Goal: Task Accomplishment & Management: Manage account settings

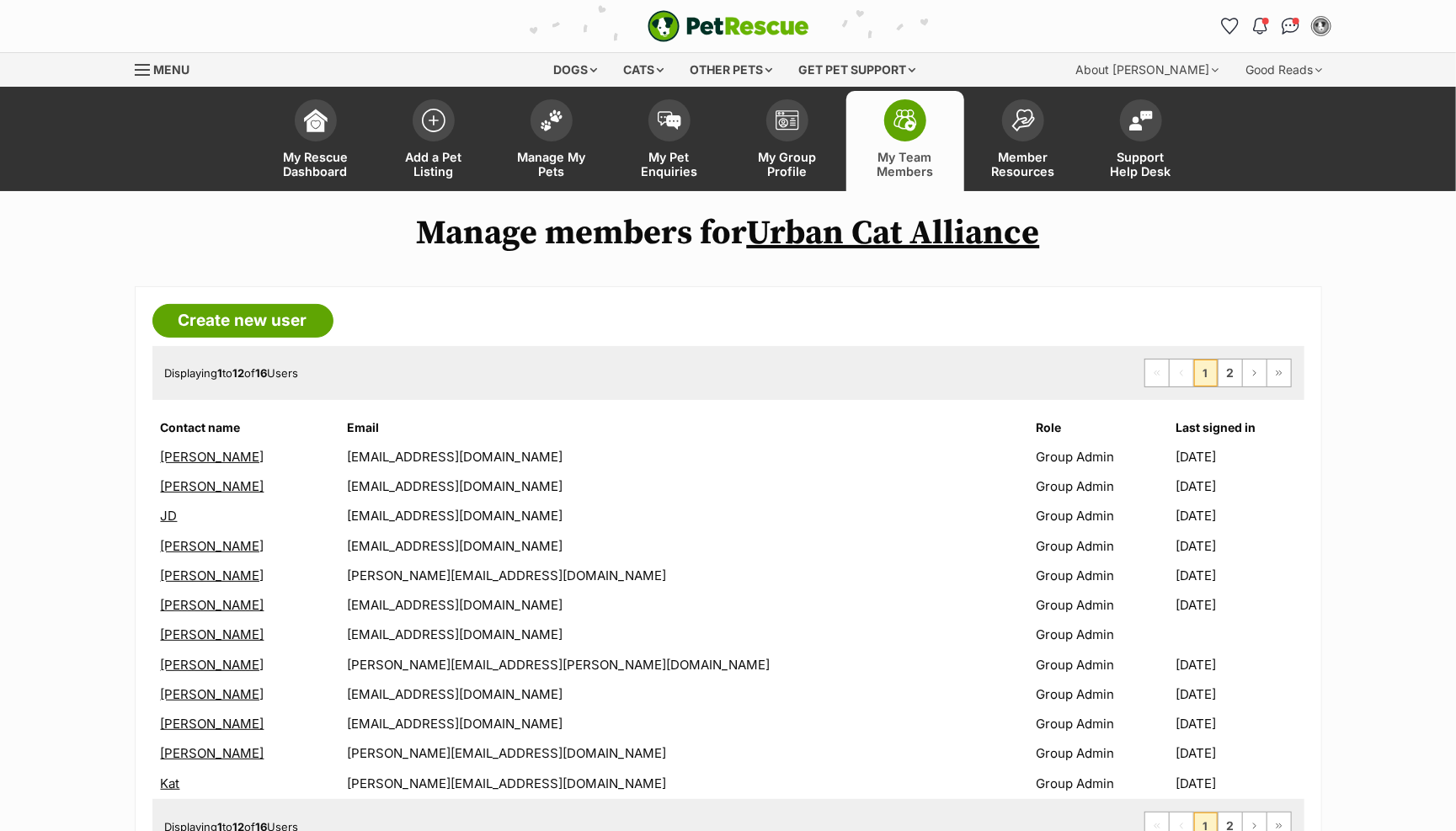
click at [1375, 548] on main "Manage members for Urban Cat Alliance Create new user Displaying 1 to 12 of 16 …" at bounding box center [728, 547] width 1456 height 713
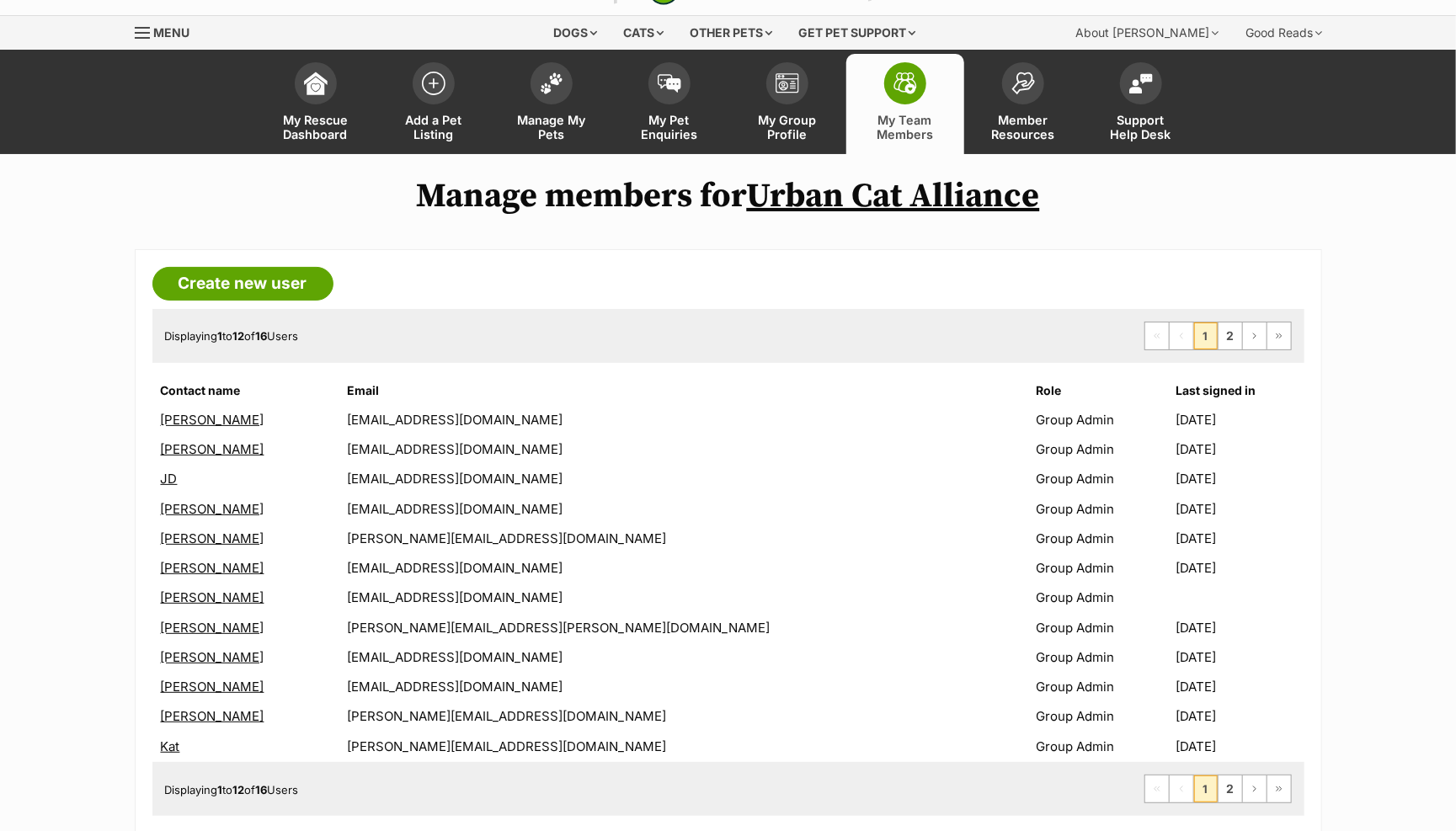
scroll to position [40, 0]
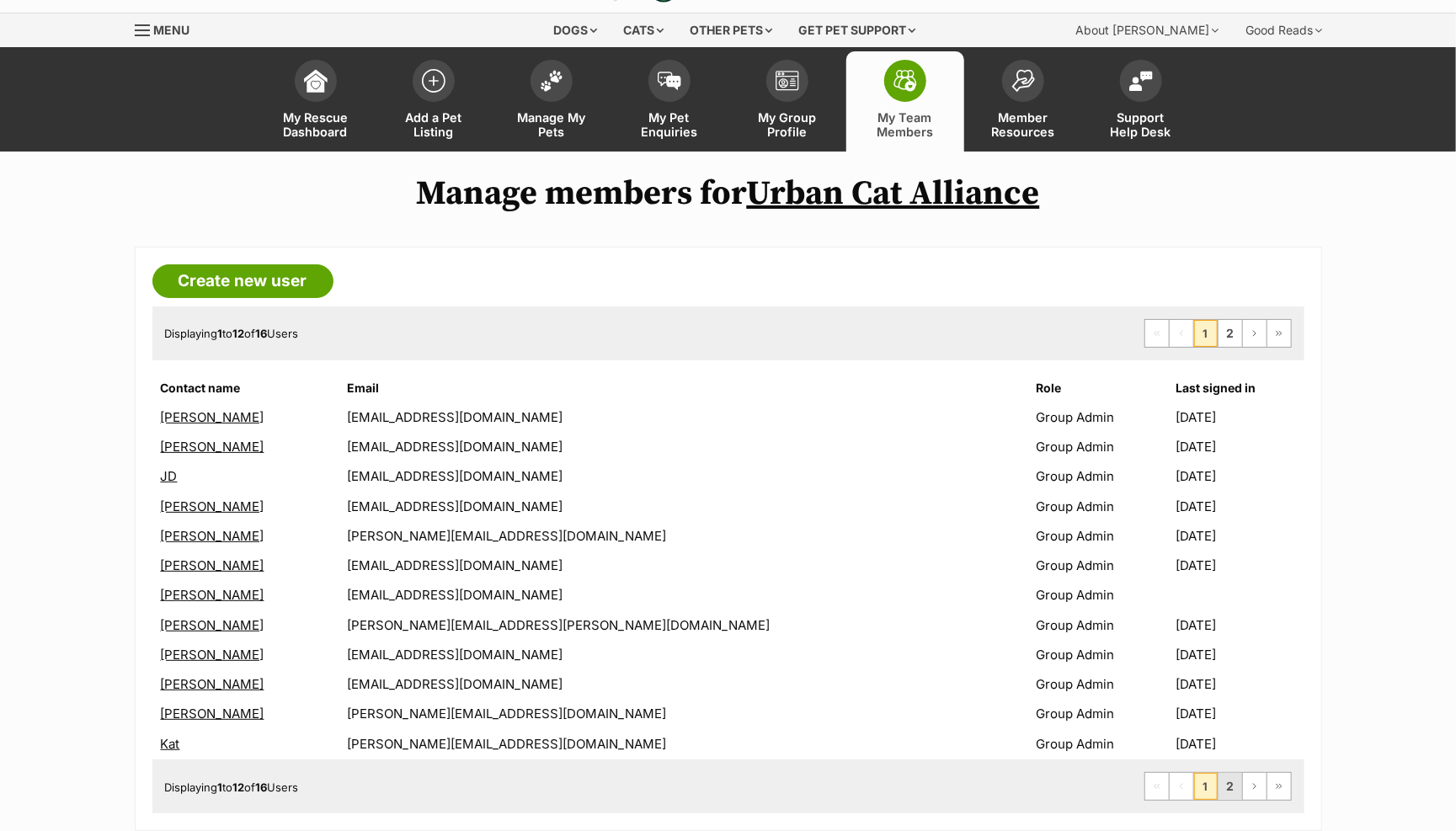
click at [1230, 782] on link "2" at bounding box center [1230, 786] width 23 height 27
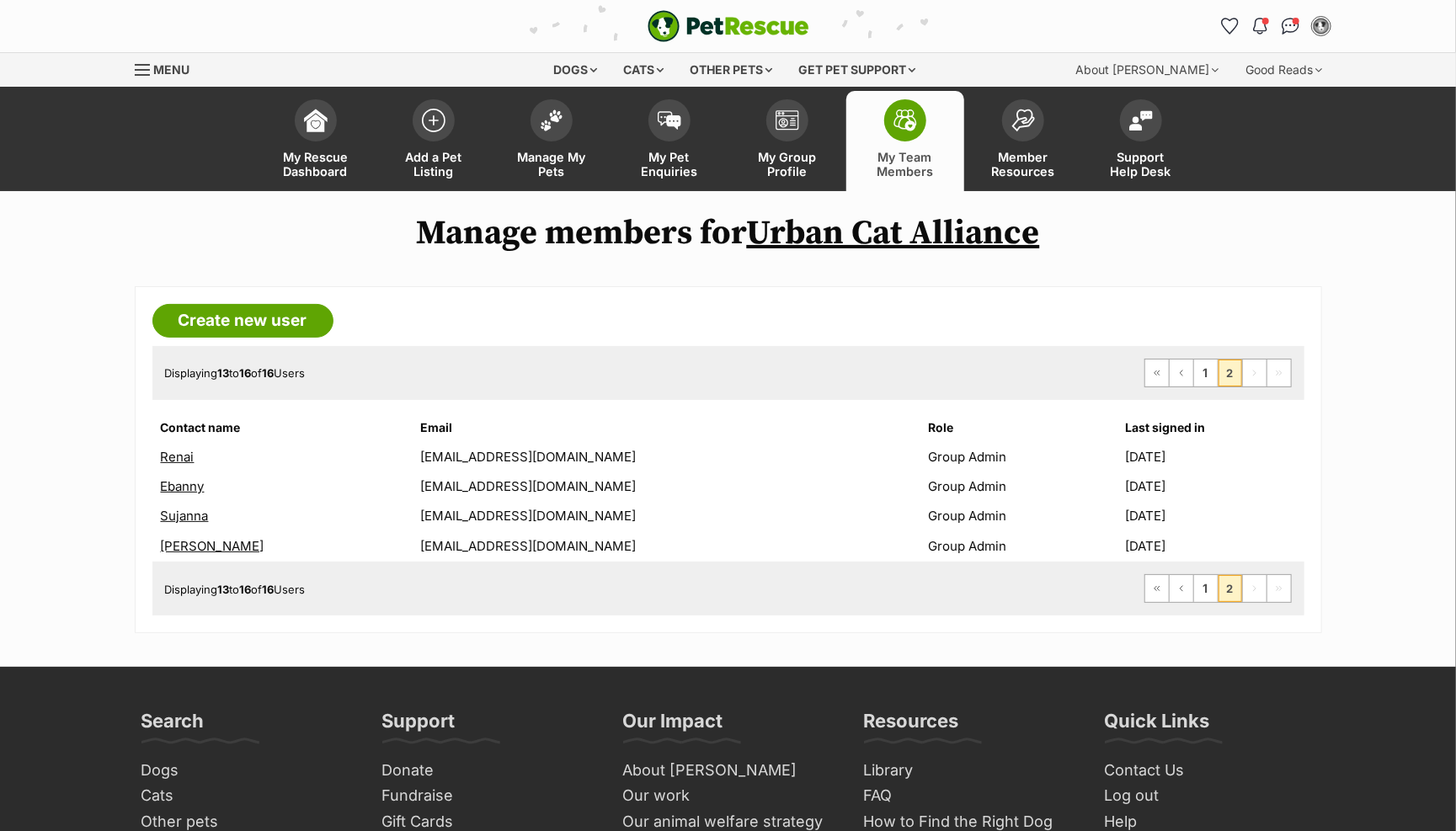
click at [176, 456] on link "Renai" at bounding box center [178, 457] width 34 height 16
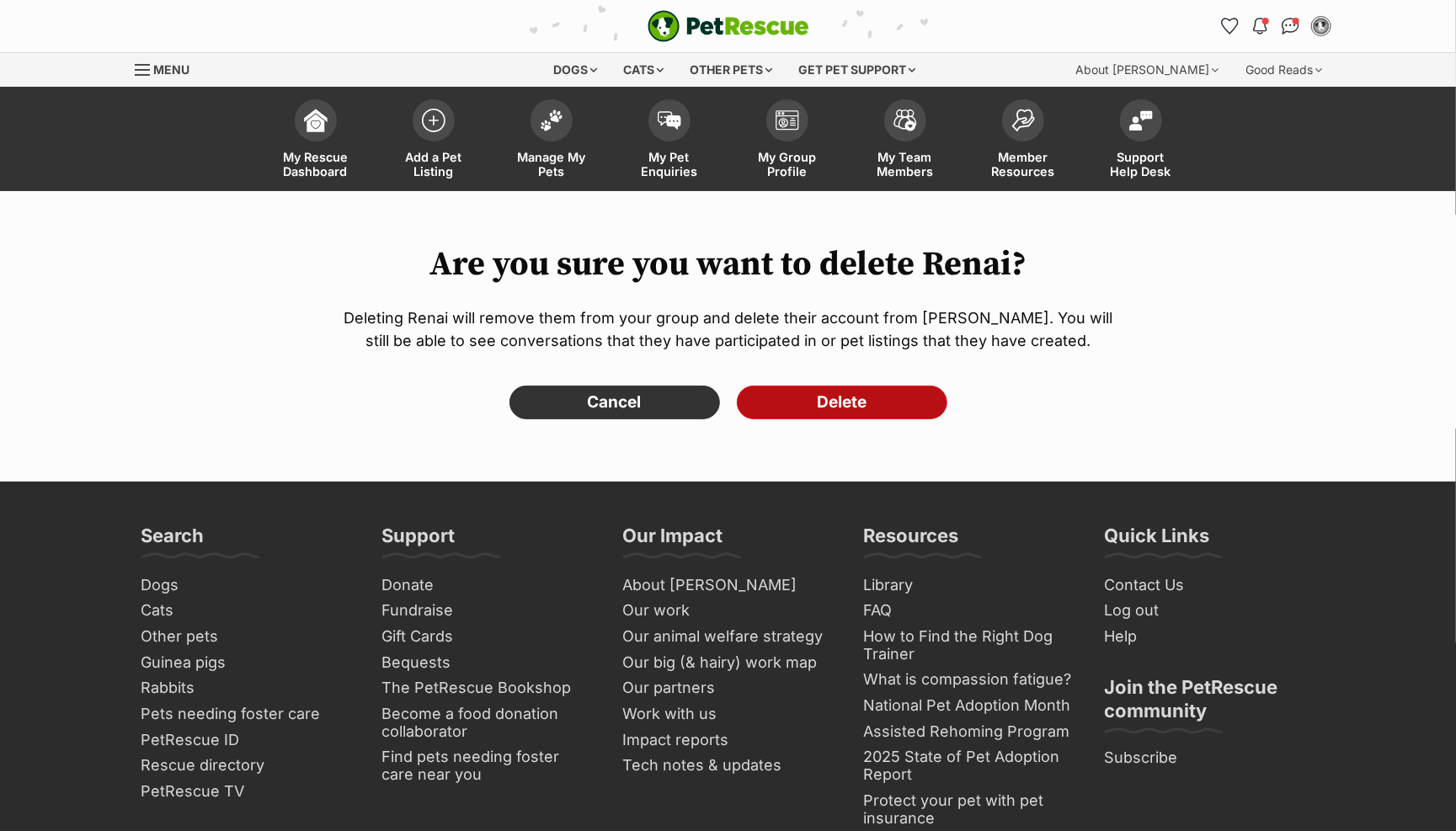
click at [800, 396] on input "Delete" at bounding box center [842, 402] width 210 height 34
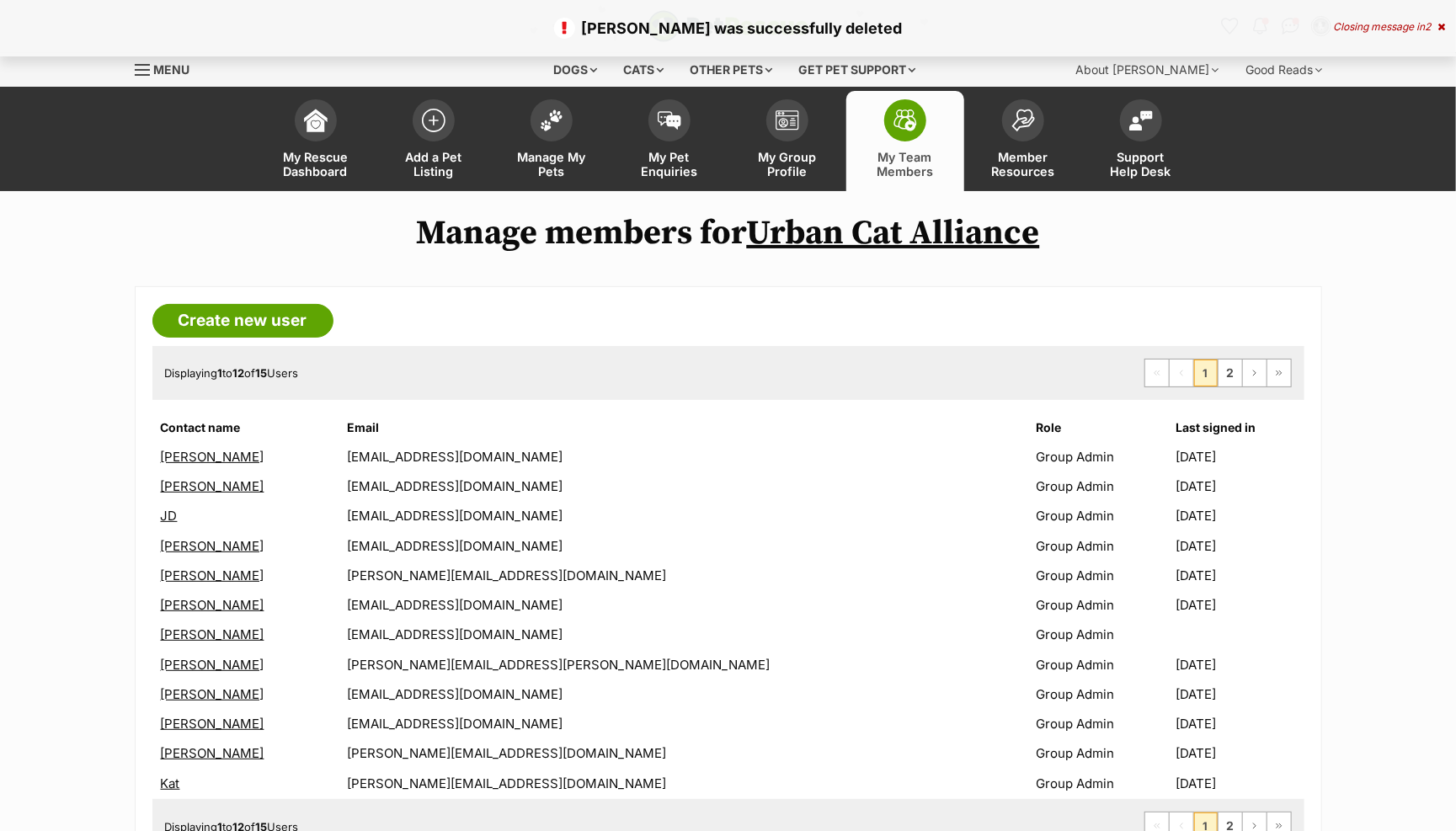
click at [167, 513] on link "JD" at bounding box center [169, 515] width 16 height 16
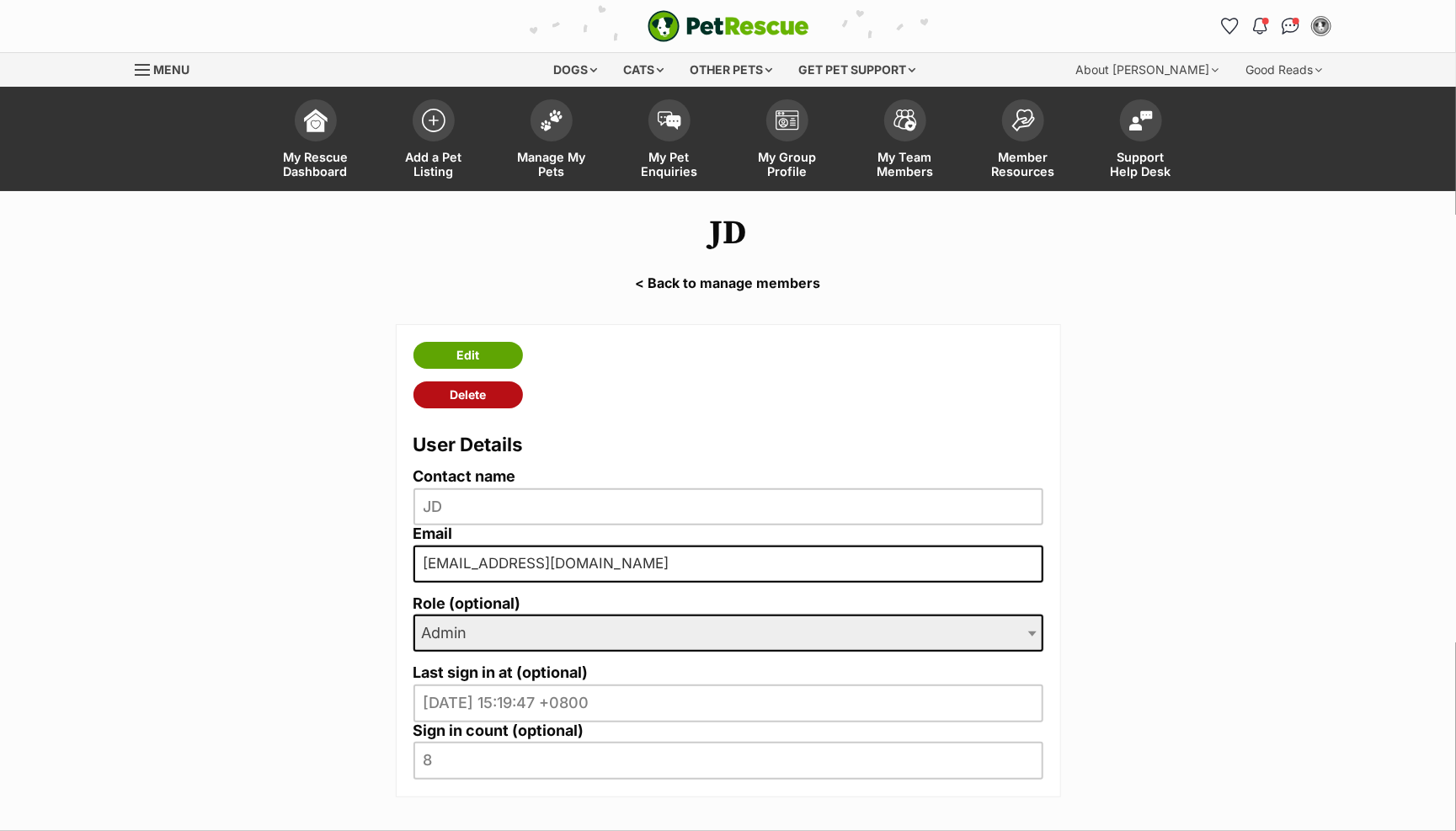
click at [457, 399] on link "Delete" at bounding box center [468, 395] width 110 height 27
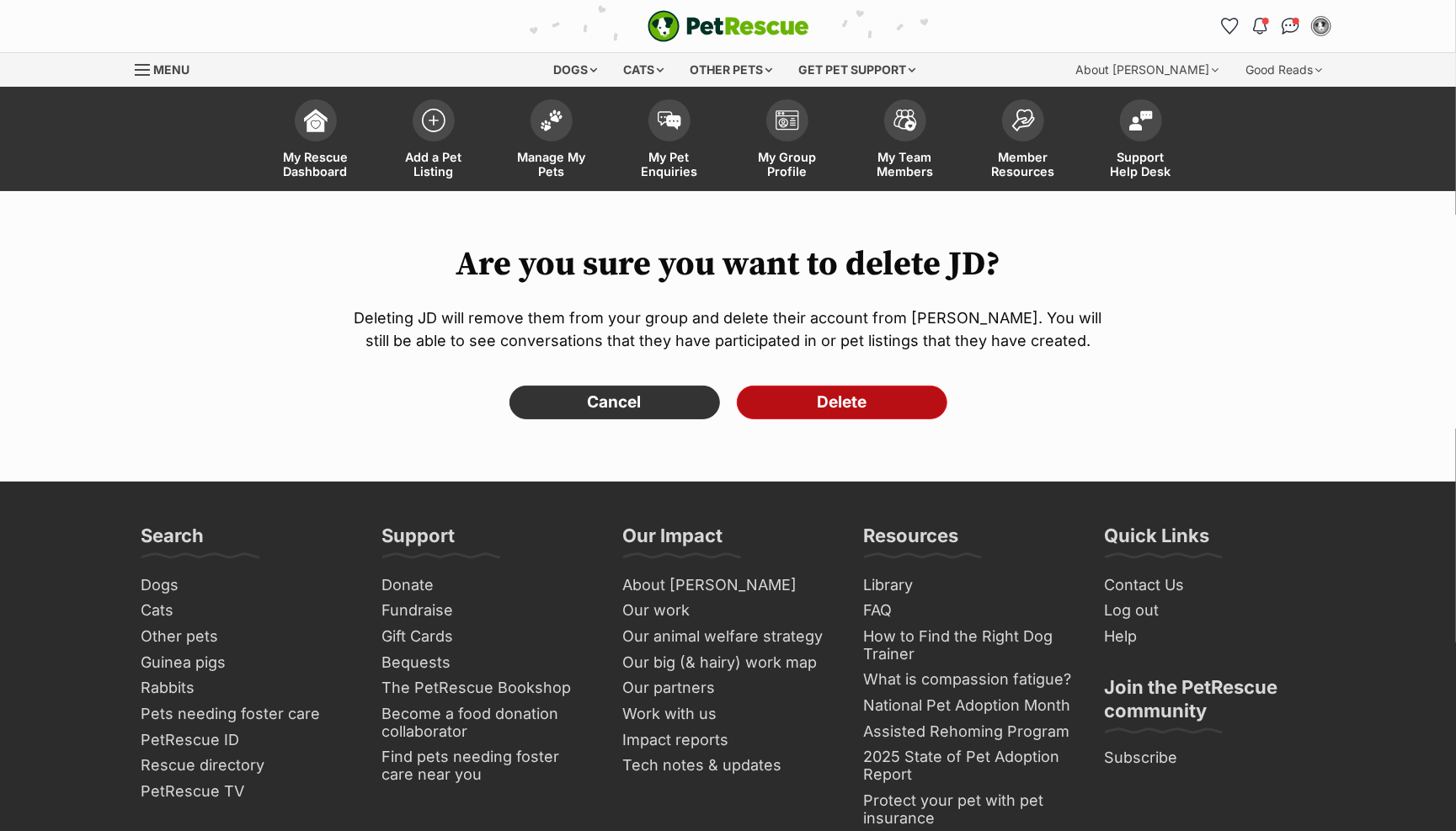
click at [848, 405] on input "Delete" at bounding box center [842, 402] width 210 height 34
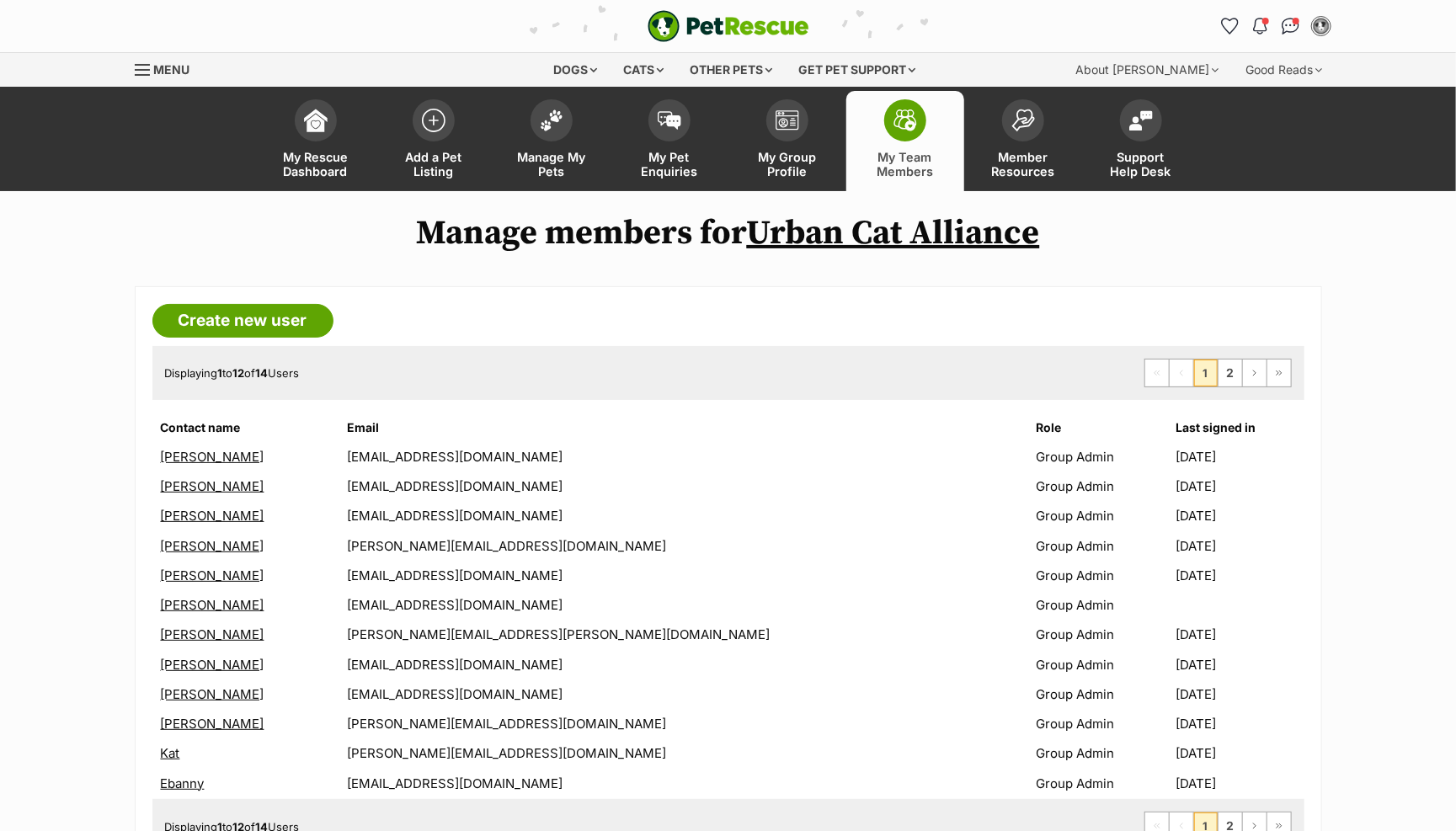
click at [172, 689] on link "Luke" at bounding box center [212, 693] width 104 height 16
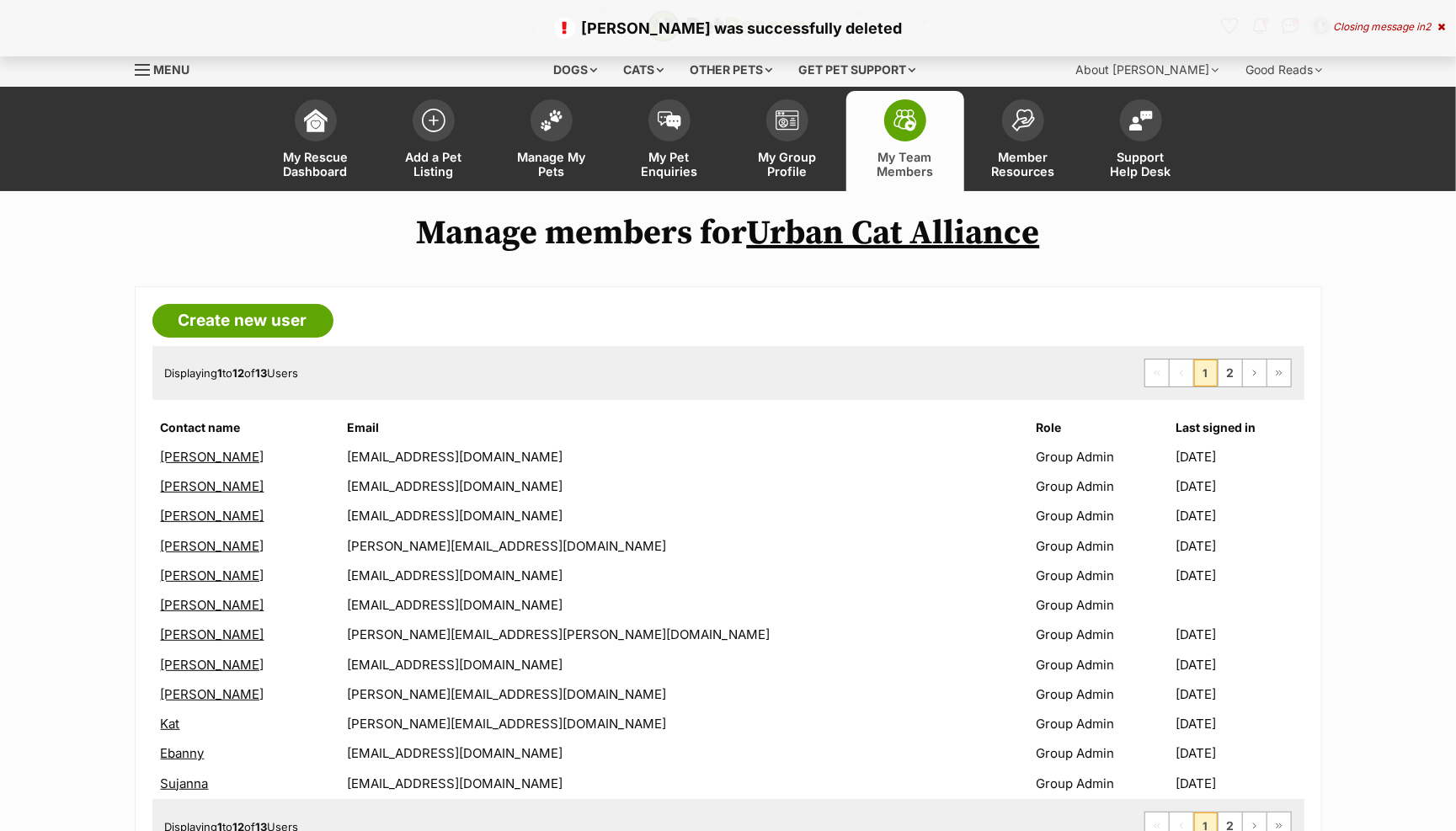
click at [170, 656] on link "[PERSON_NAME]" at bounding box center [212, 664] width 104 height 16
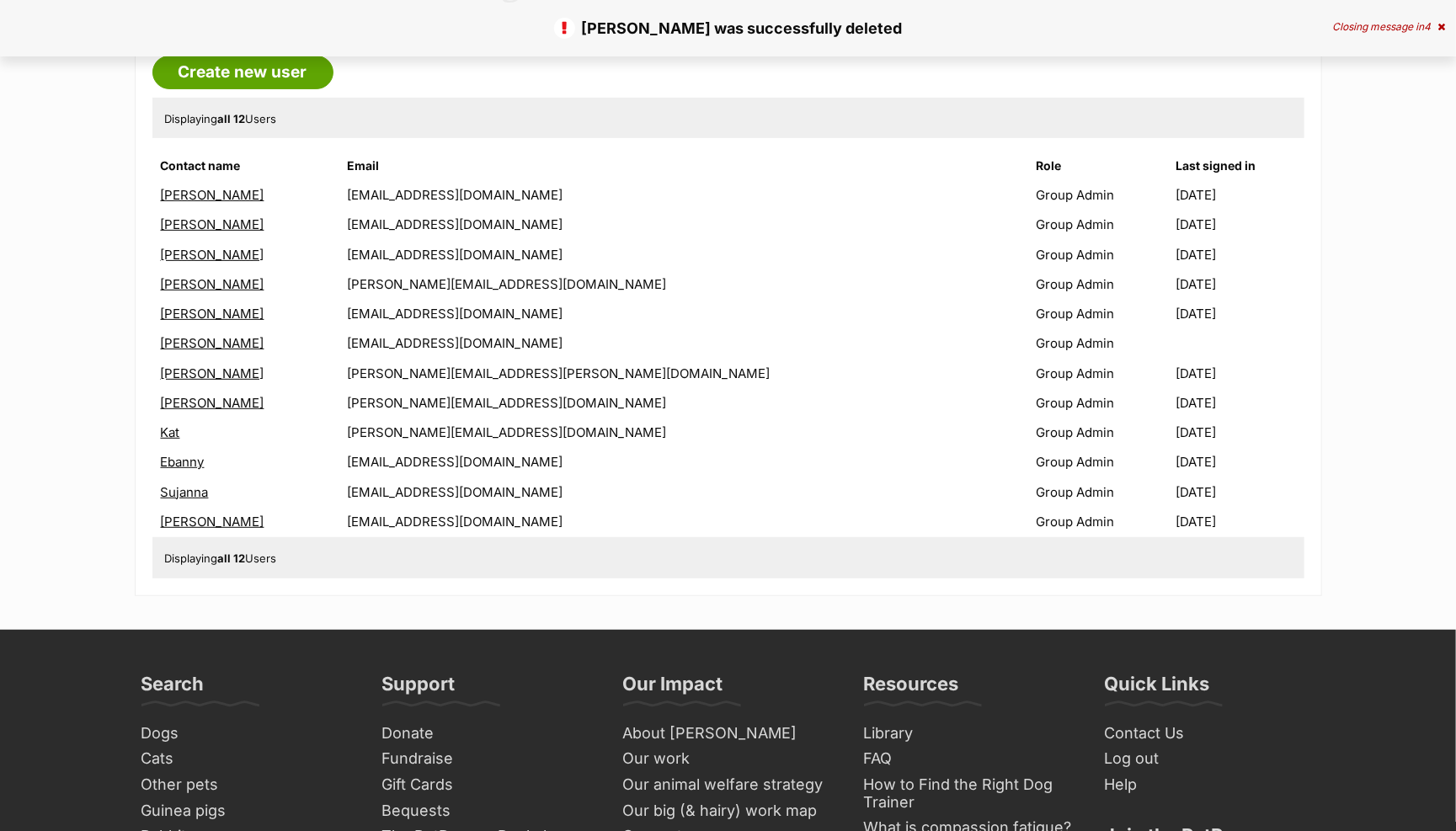
scroll to position [255, 0]
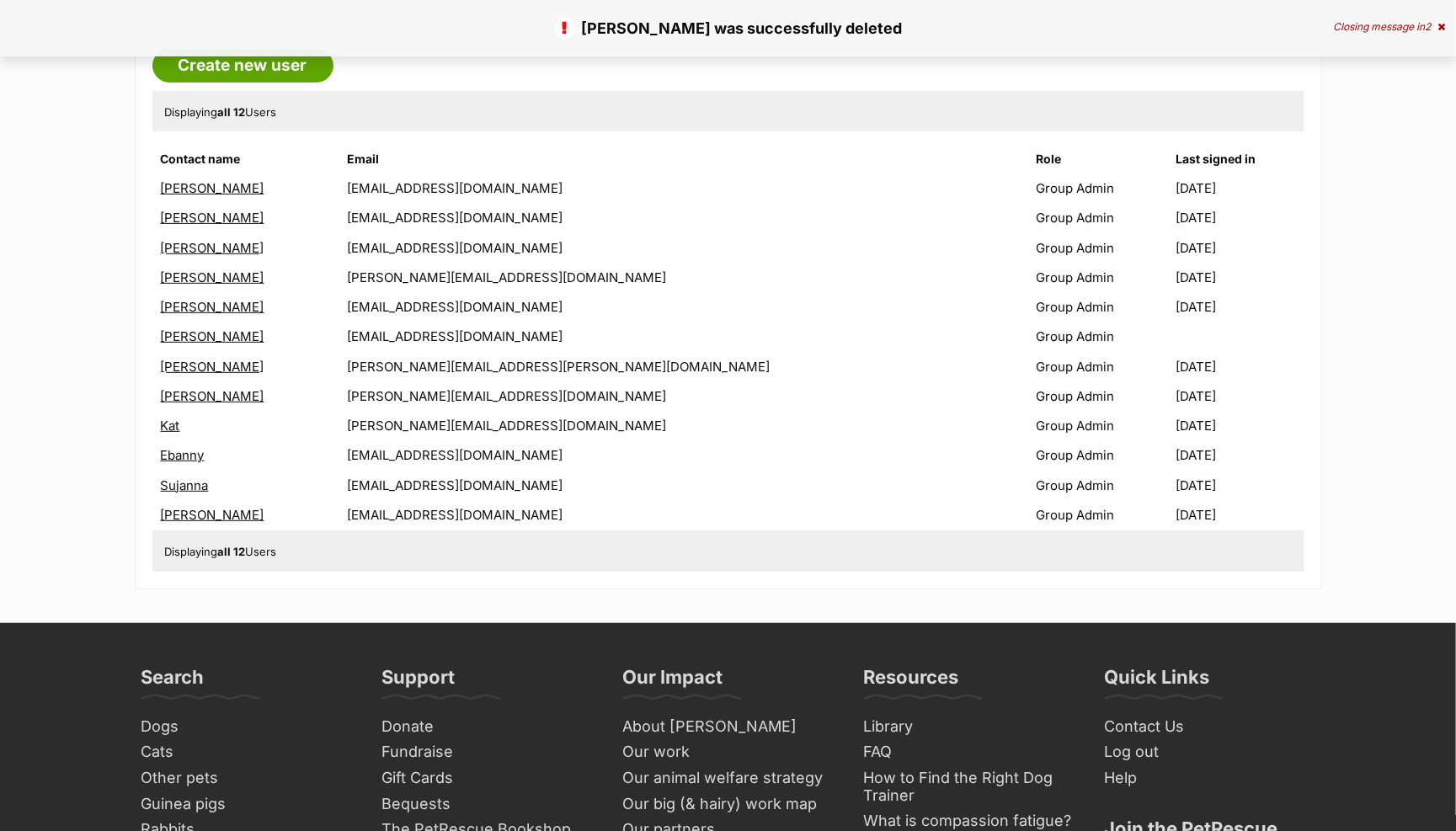
click at [168, 419] on link "Kat" at bounding box center [171, 426] width 19 height 16
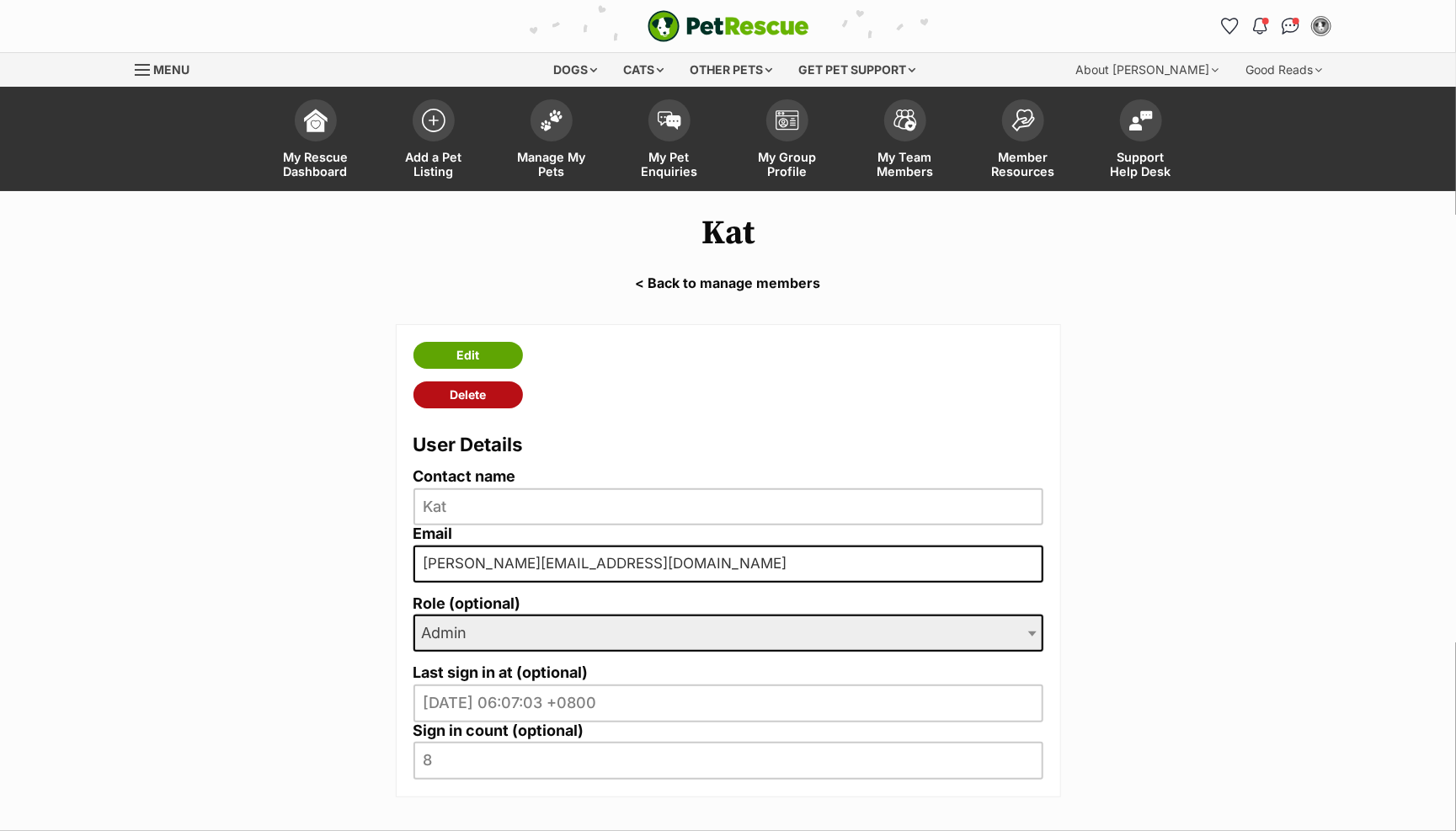
click at [448, 394] on link "Delete" at bounding box center [468, 395] width 110 height 27
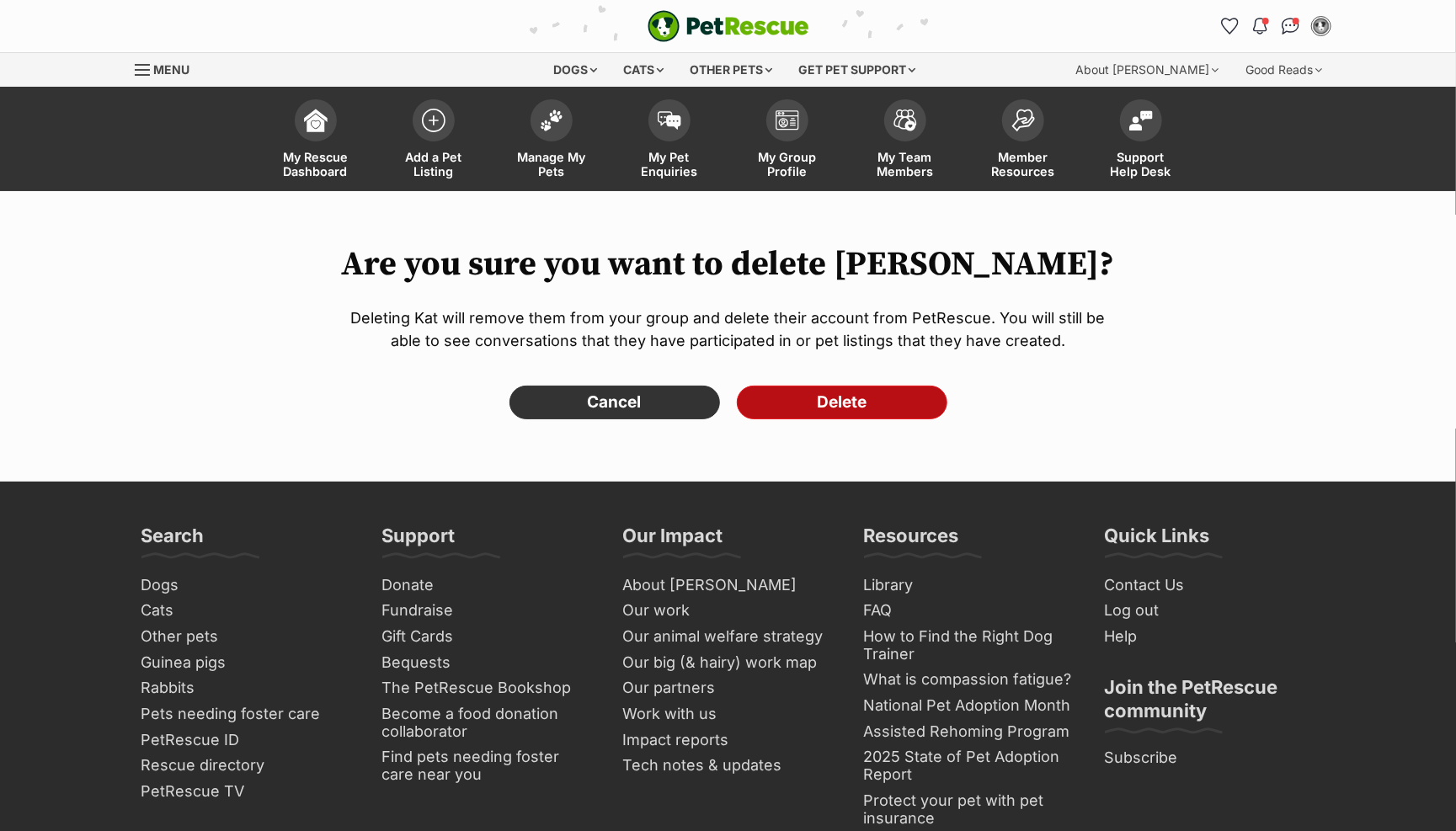
click at [781, 402] on input "Delete" at bounding box center [842, 402] width 210 height 34
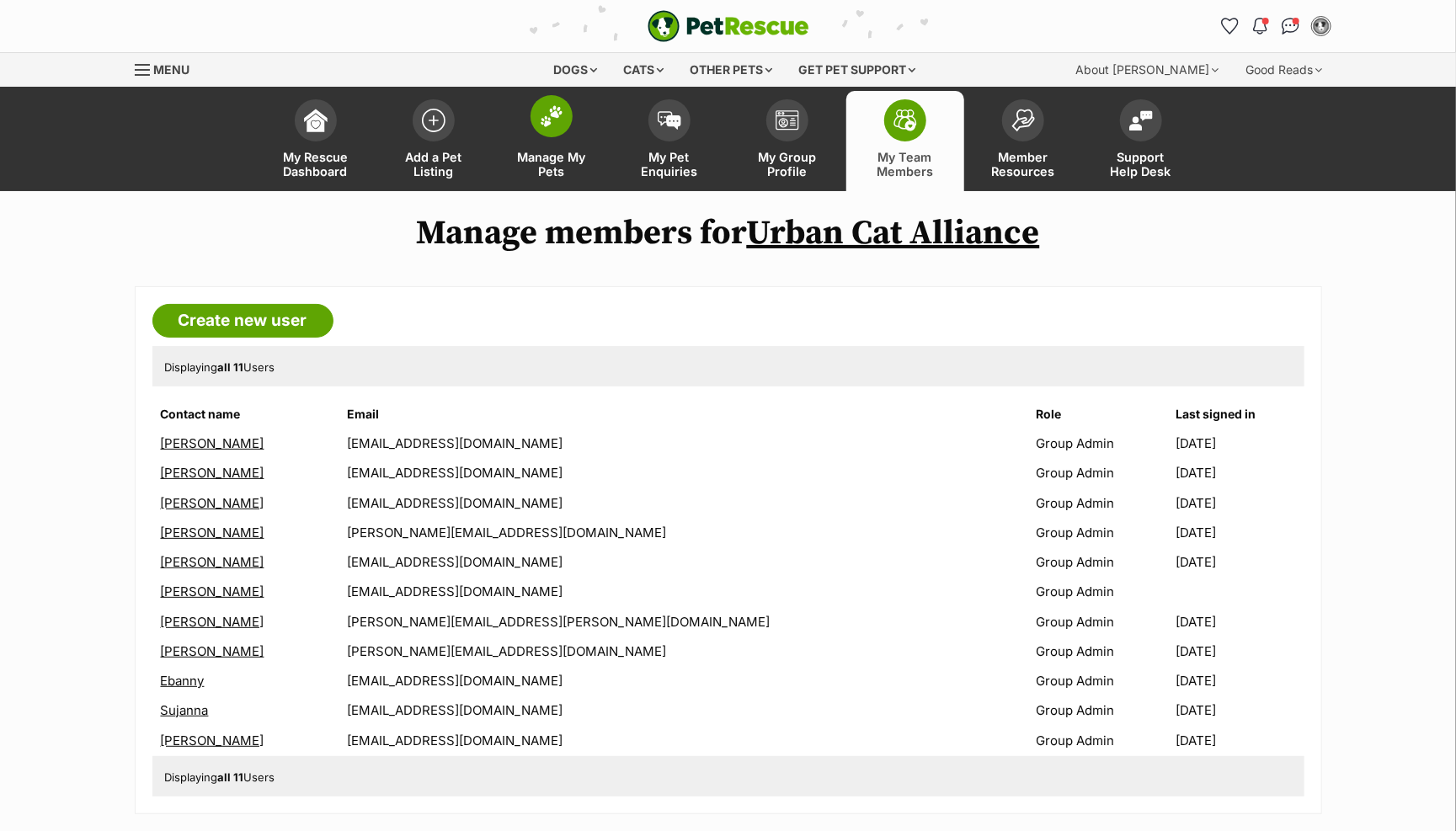
click at [538, 139] on link "Manage My Pets" at bounding box center [552, 141] width 118 height 100
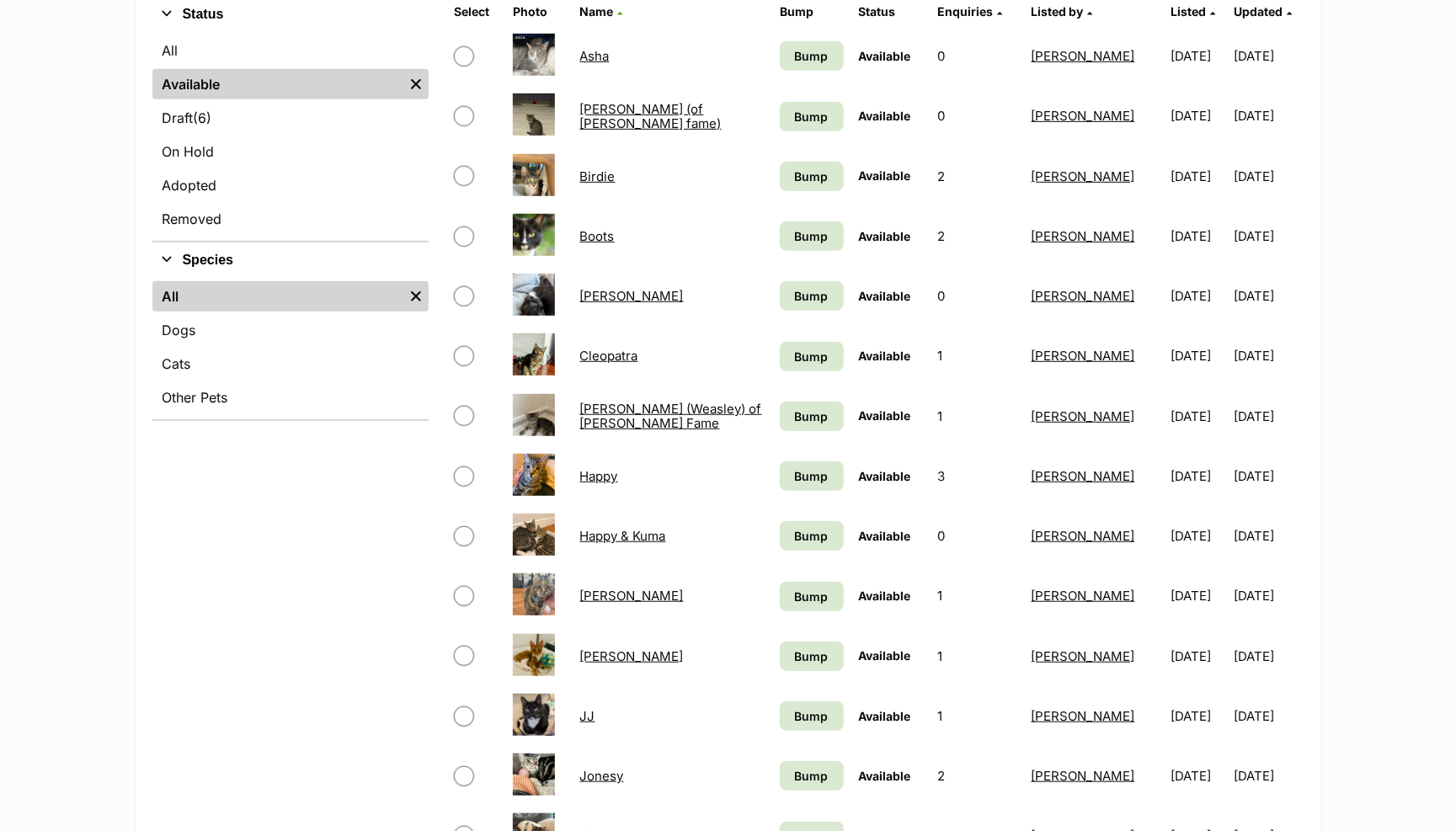
scroll to position [539, 0]
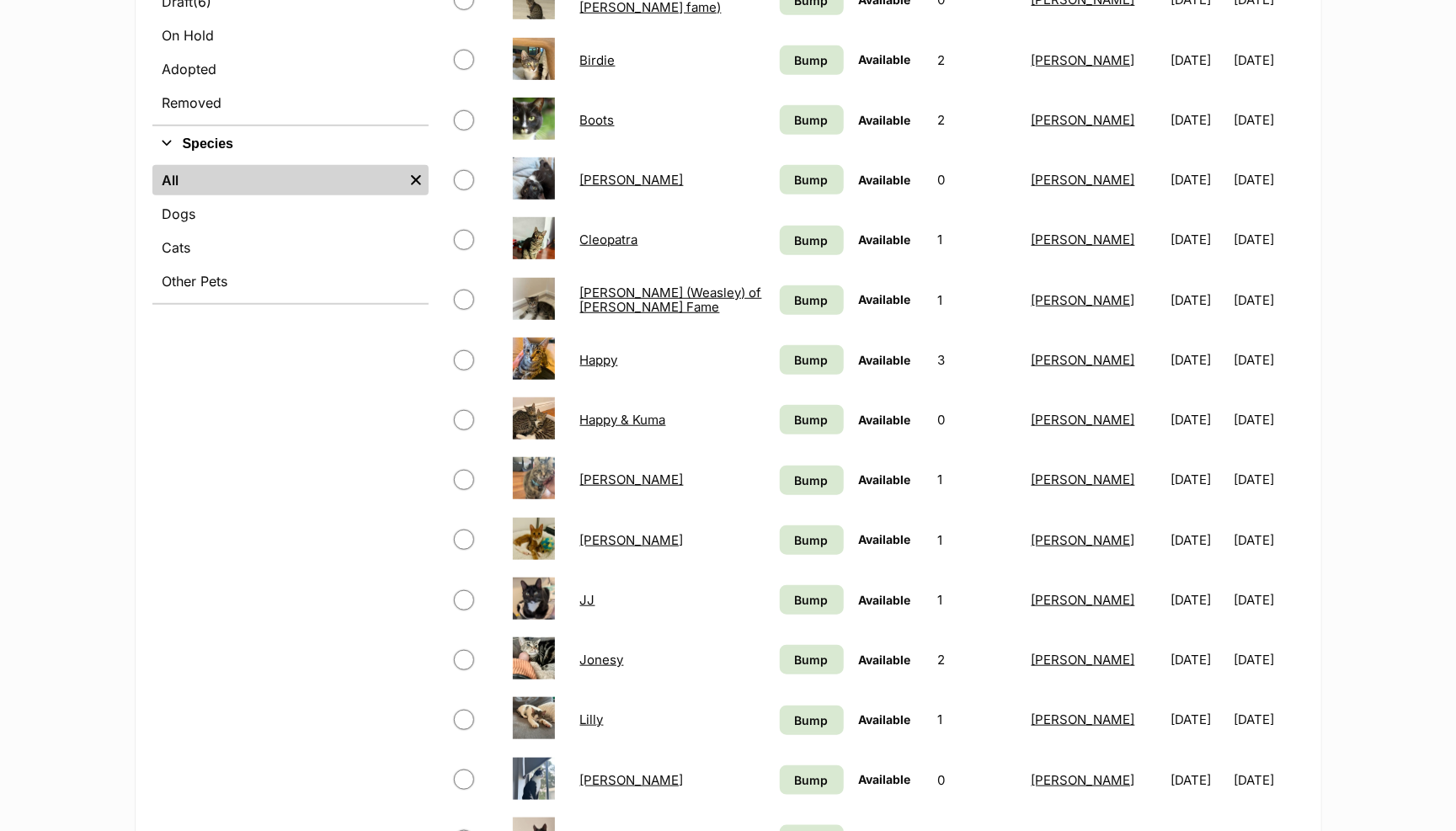
click at [616, 486] on link "Harriette" at bounding box center [631, 479] width 104 height 16
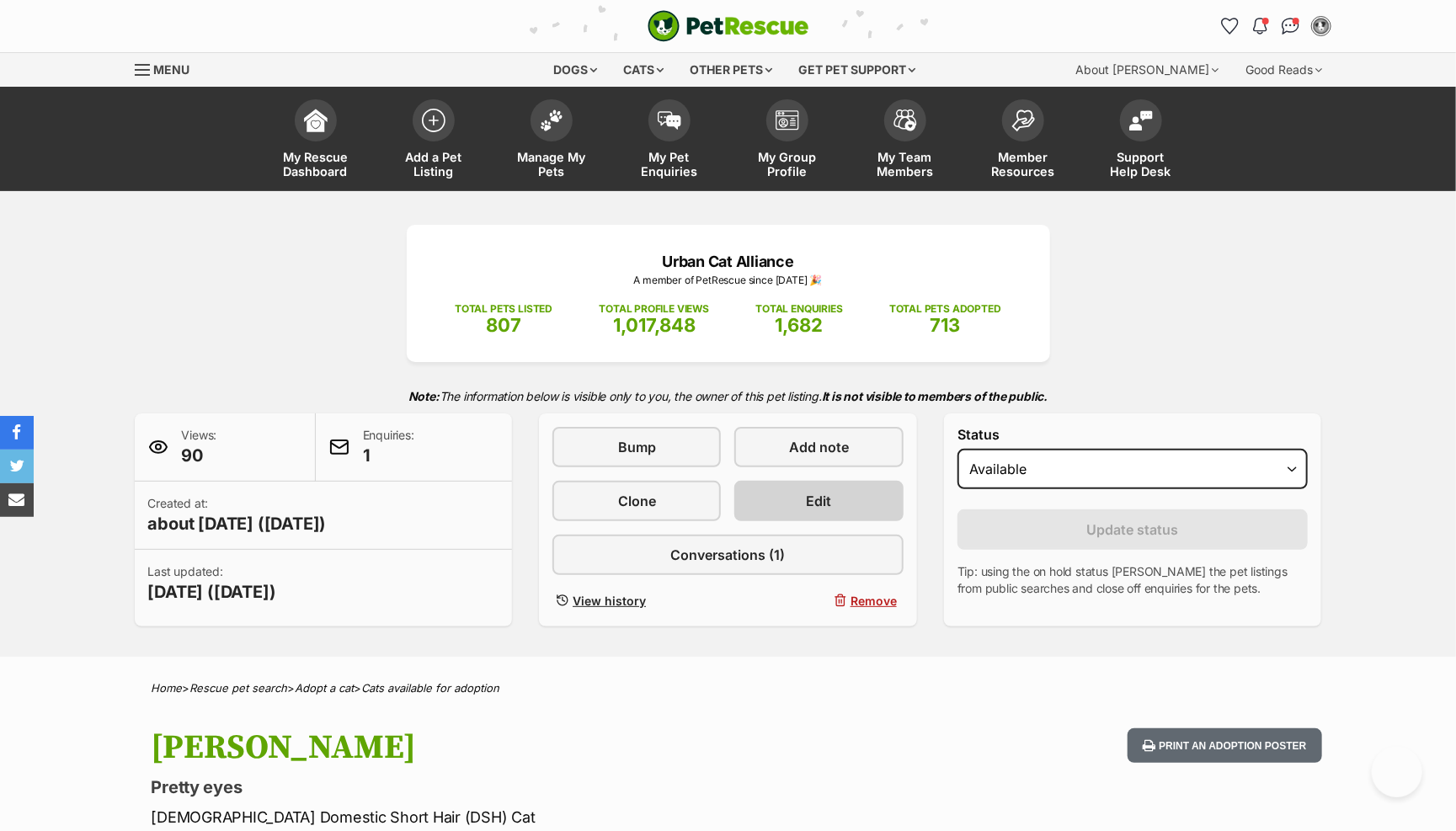
click at [825, 495] on span "Edit" at bounding box center [820, 500] width 25 height 20
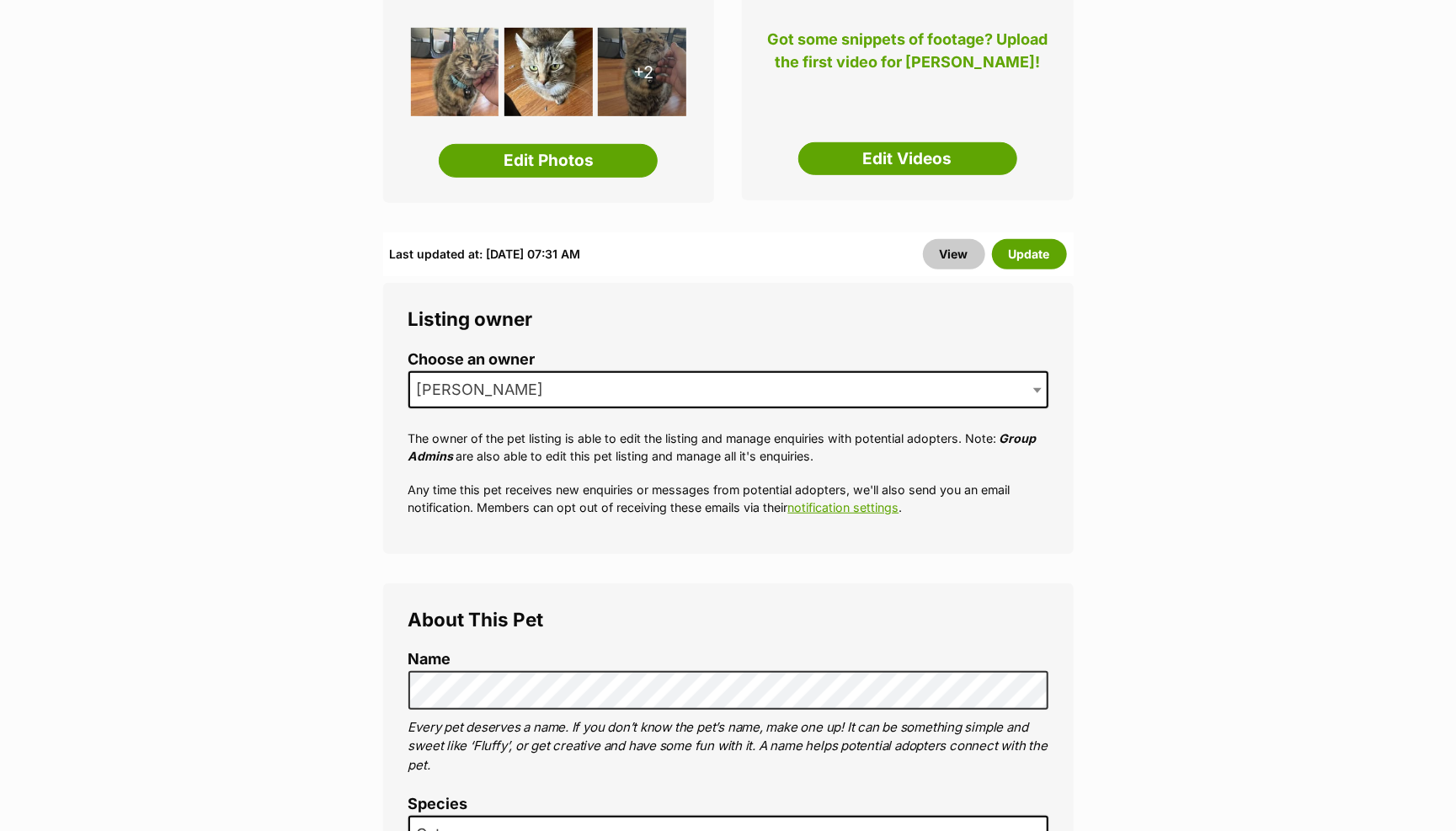
scroll to position [443, 0]
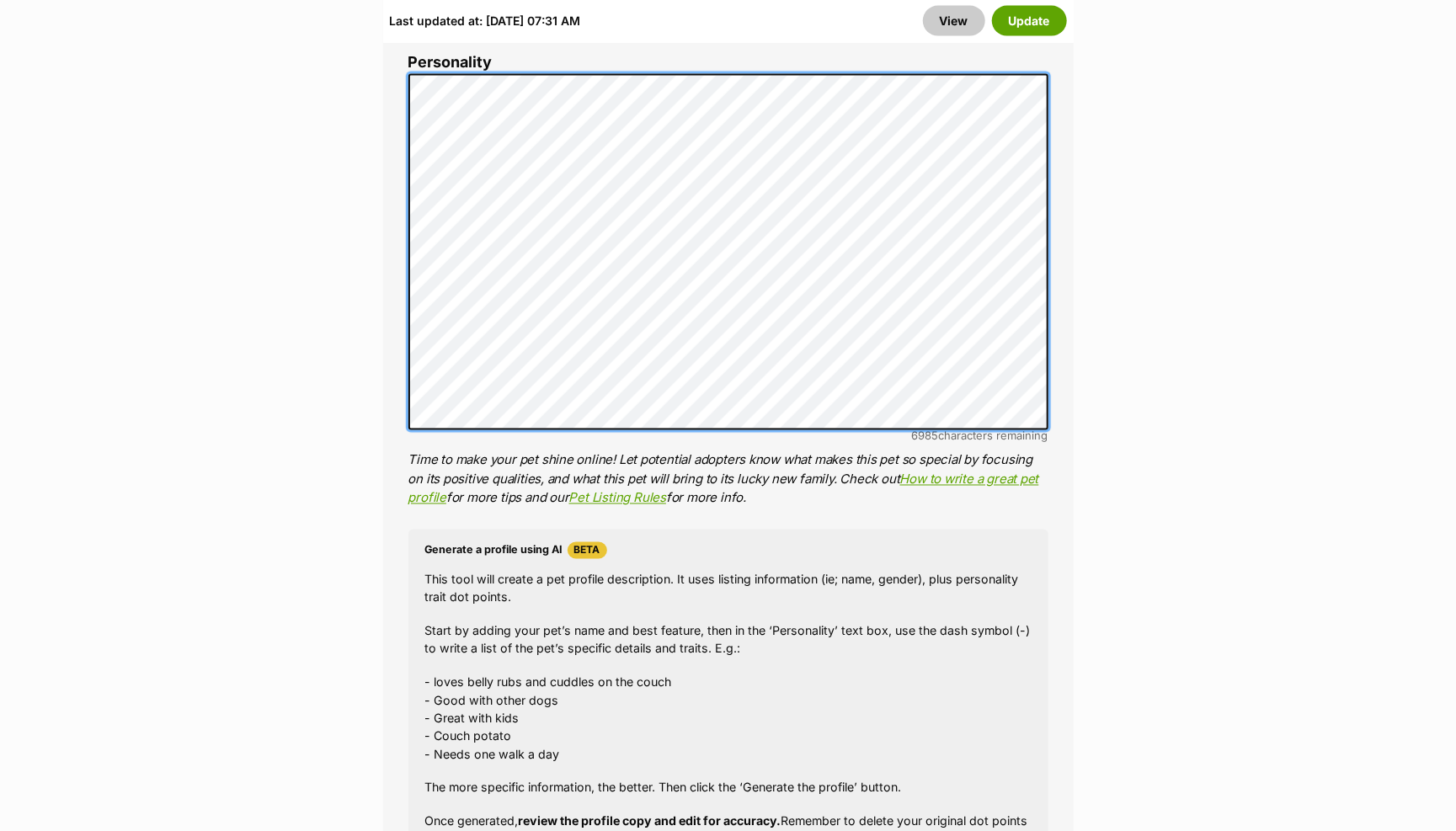
scroll to position [1390, 0]
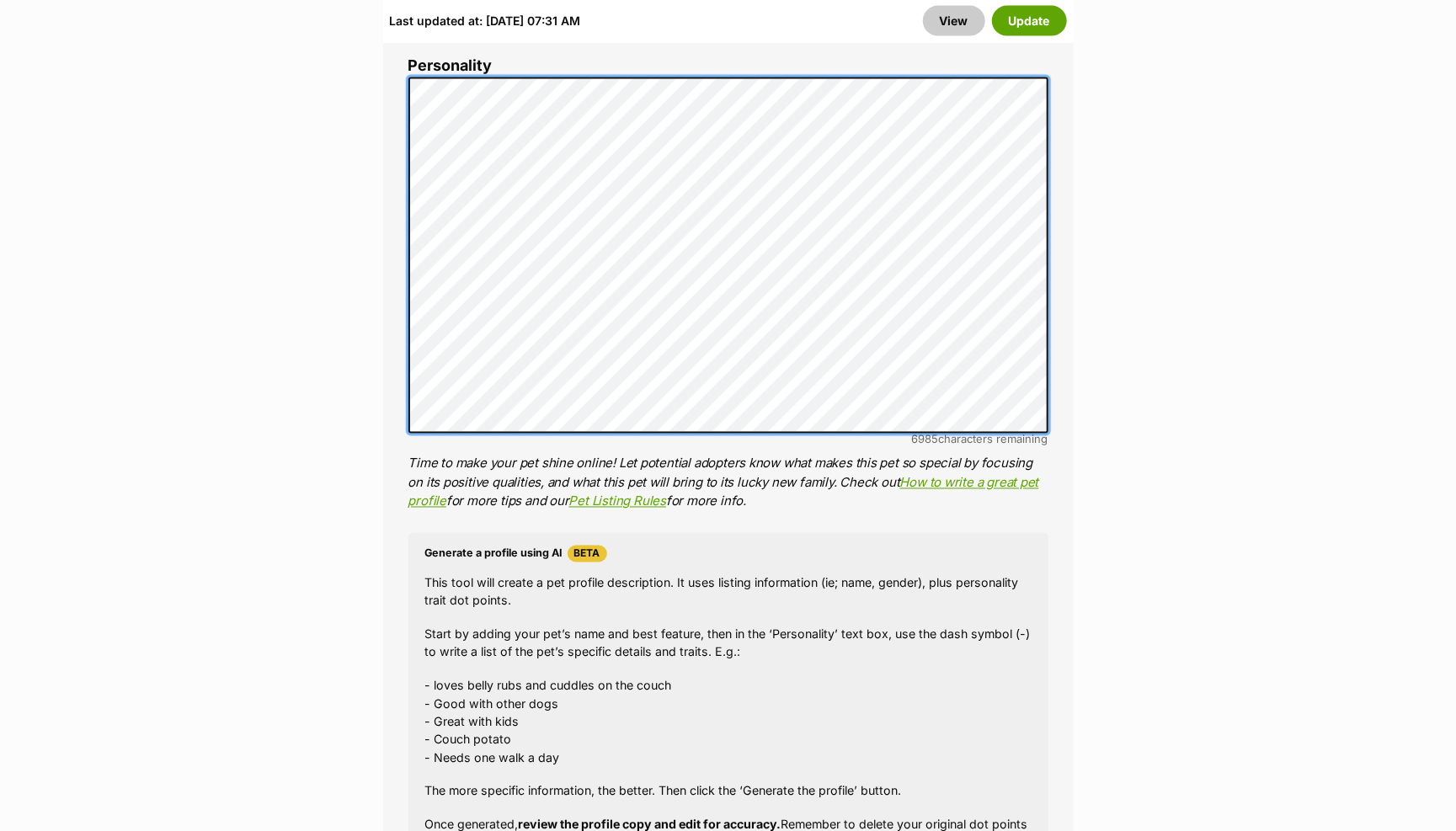
click at [406, 327] on div "About This Pet Name Henlo there, it looks like you might be using the pet name …" at bounding box center [728, 331] width 691 height 1400
click at [402, 348] on div "About This Pet Name Henlo there, it looks like you might be using the pet name …" at bounding box center [728, 333] width 691 height 1400
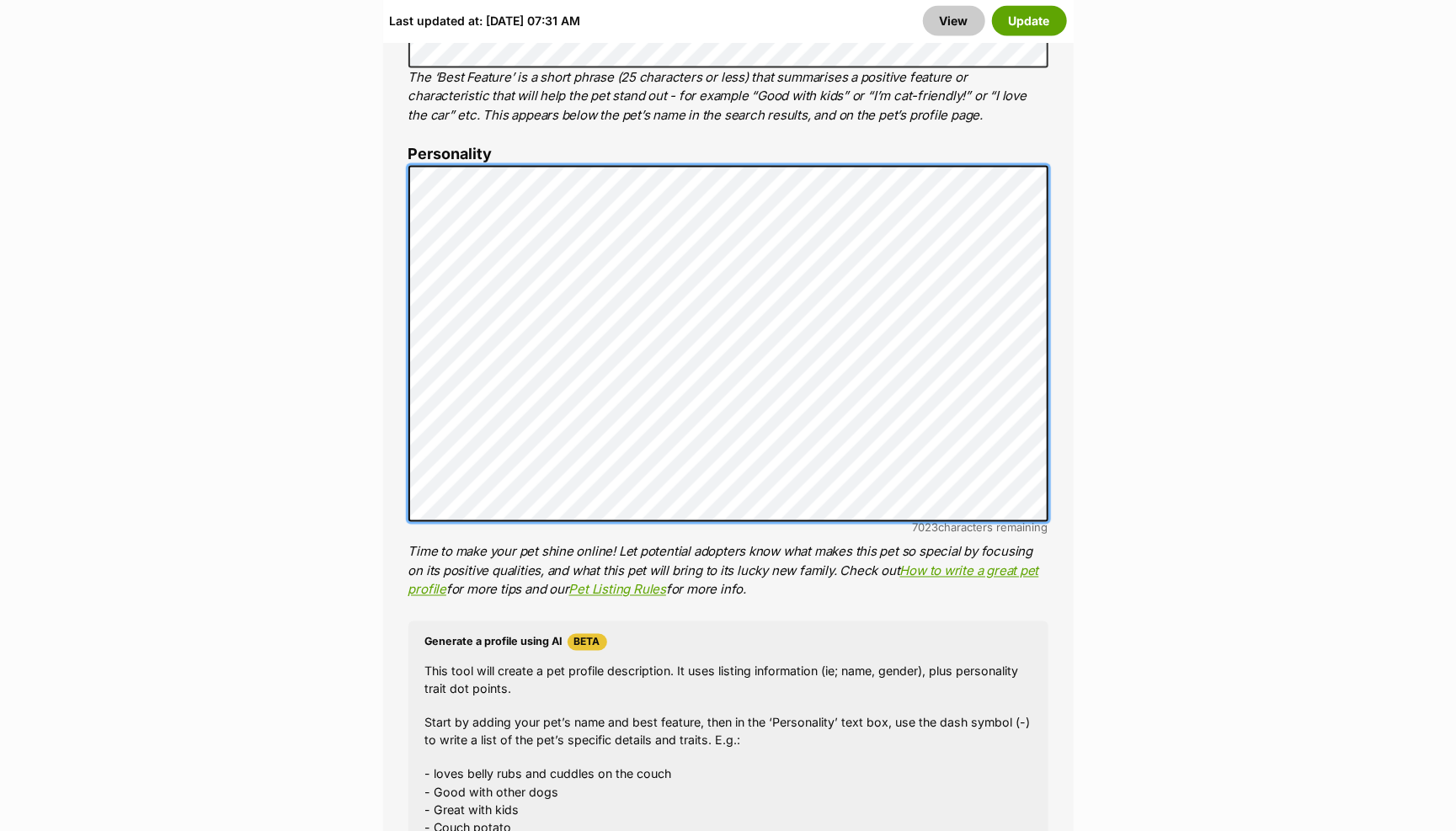
scroll to position [1299, 0]
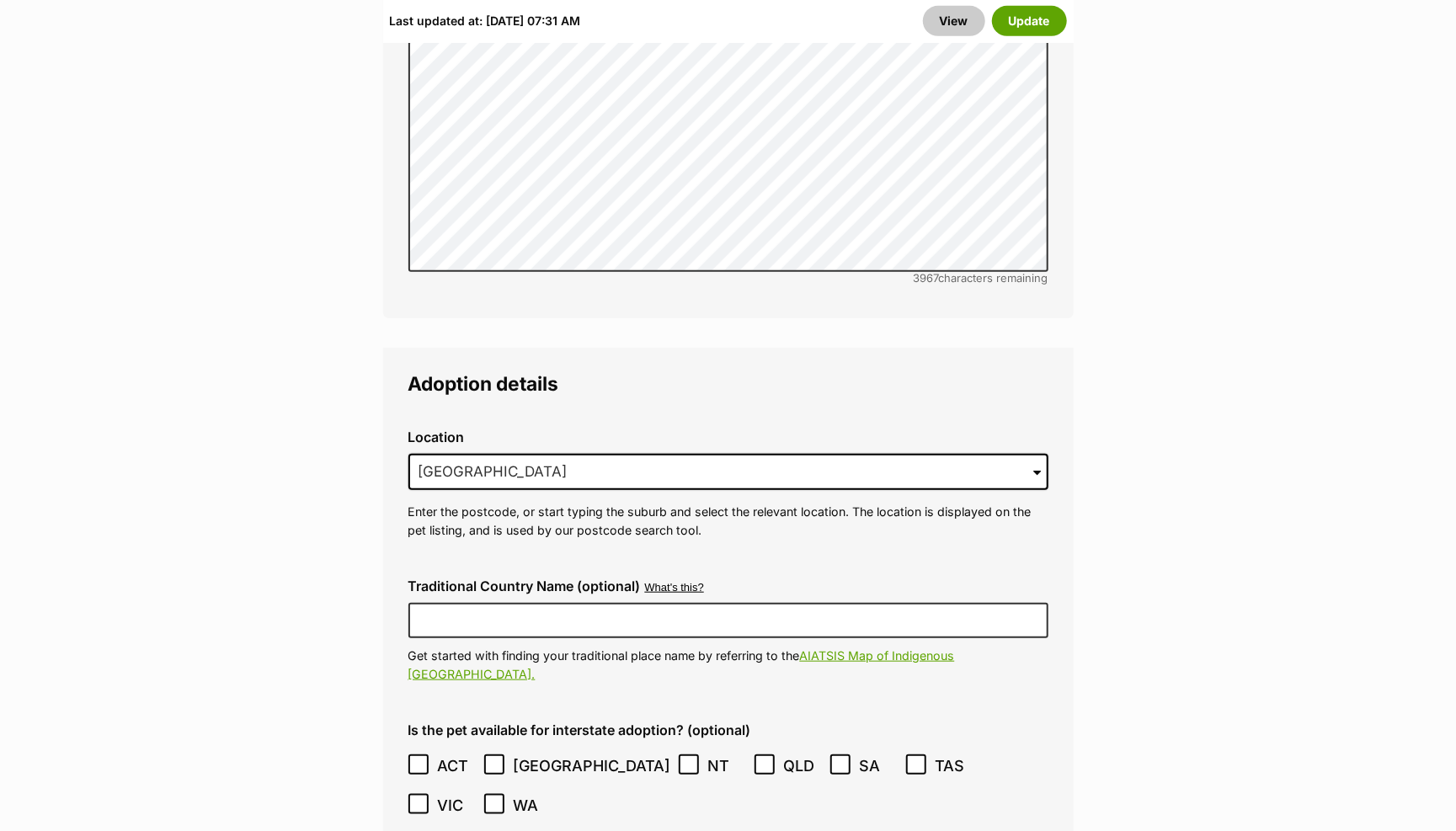
scroll to position [4072, 0]
drag, startPoint x: 597, startPoint y: 380, endPoint x: 321, endPoint y: 361, distance: 276.7
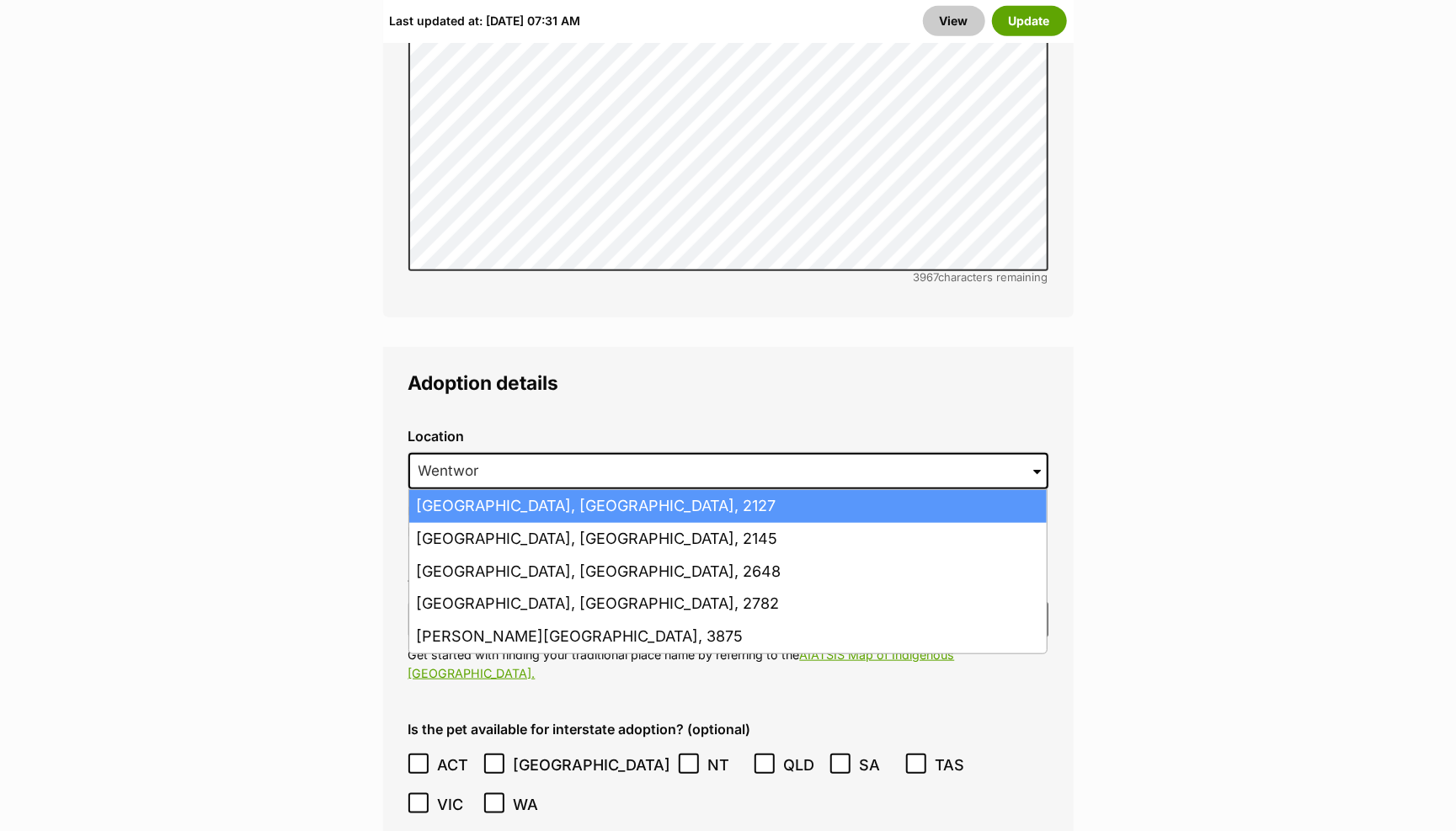
click at [504, 490] on li "Wentworth Point, New South Wales, 2127" at bounding box center [728, 506] width 637 height 33
type input "Wentworth Point, New South Wales, 2127"
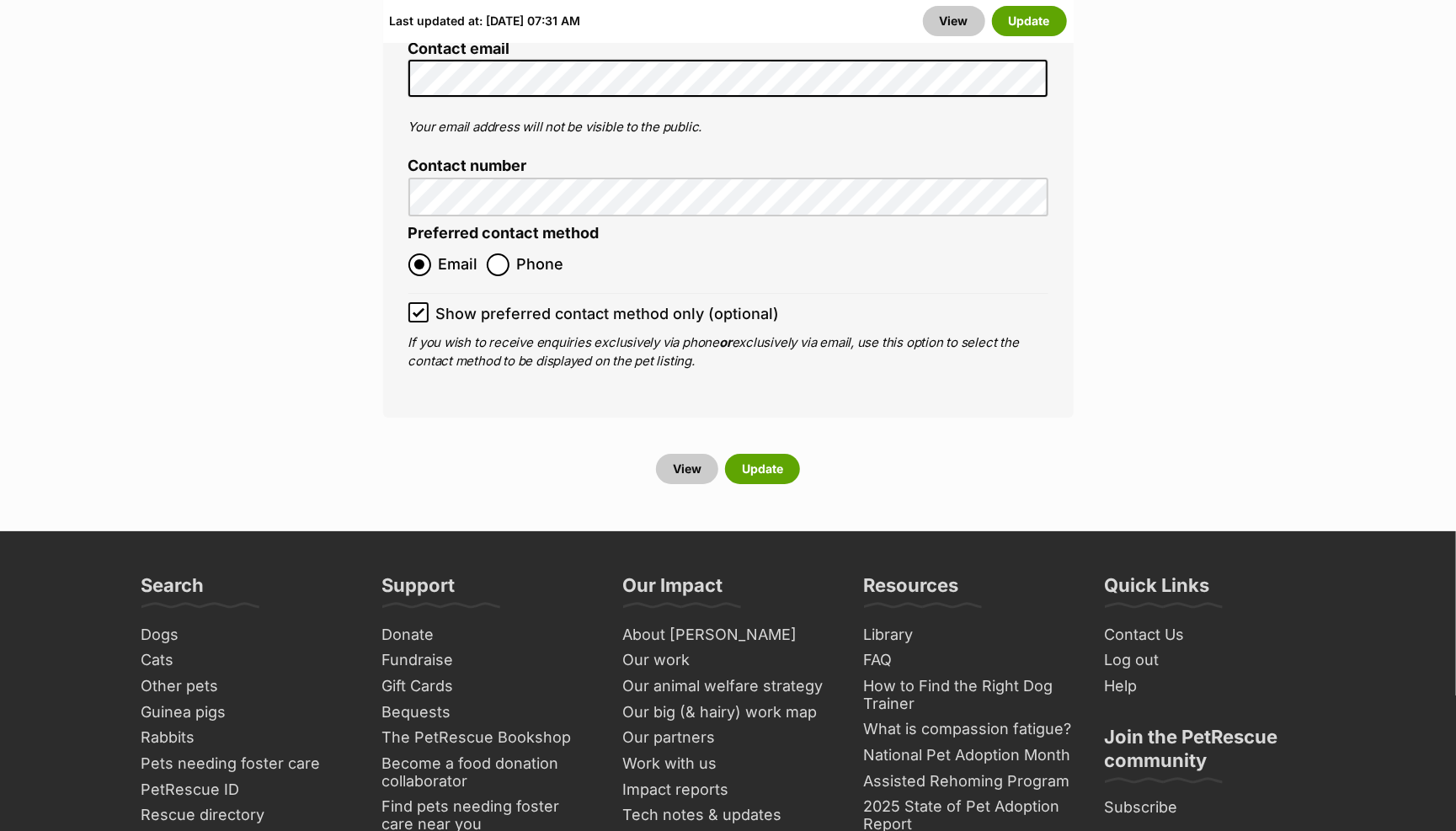
scroll to position [7009, 0]
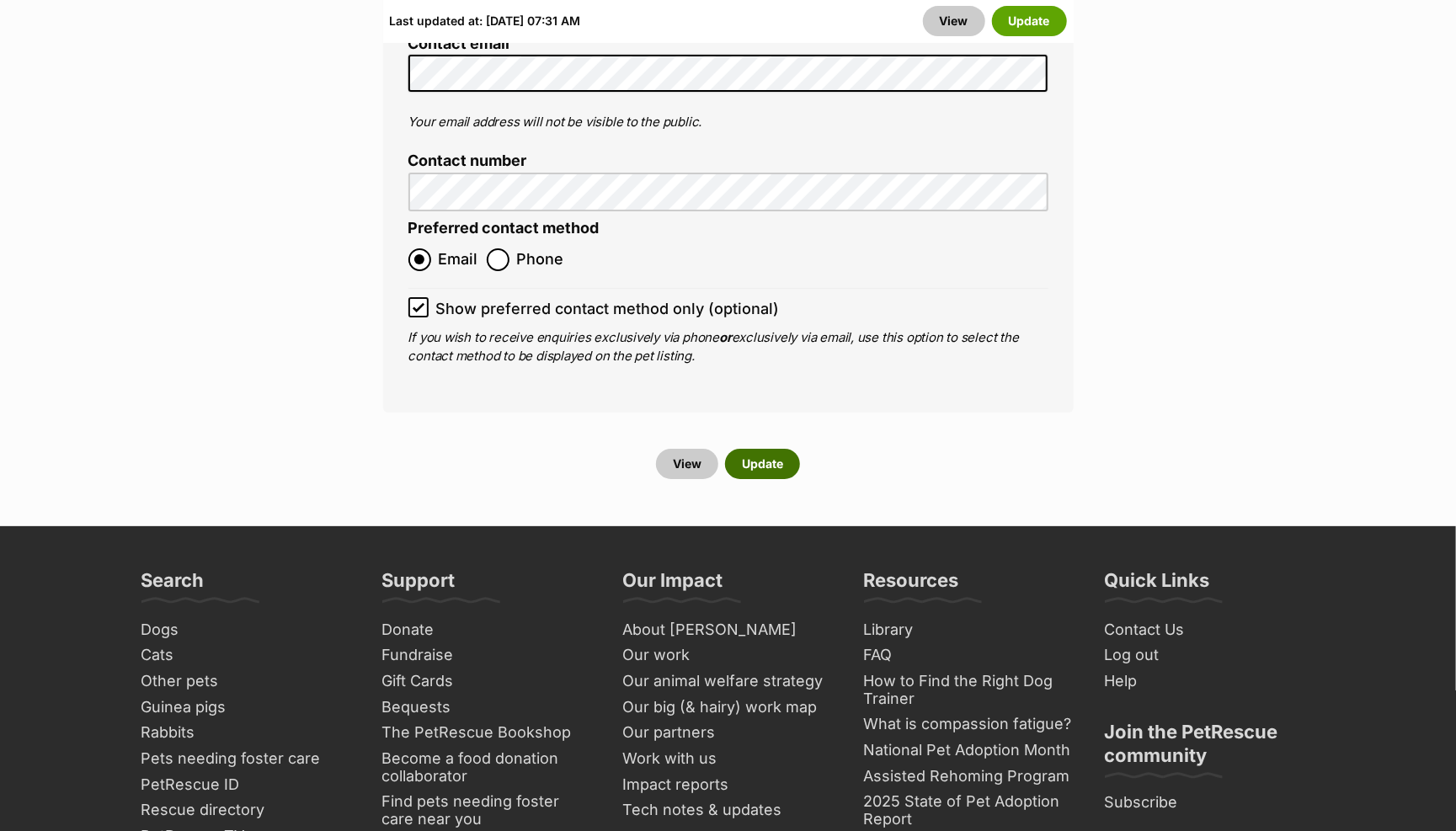
click at [755, 449] on button "Update" at bounding box center [761, 463] width 75 height 30
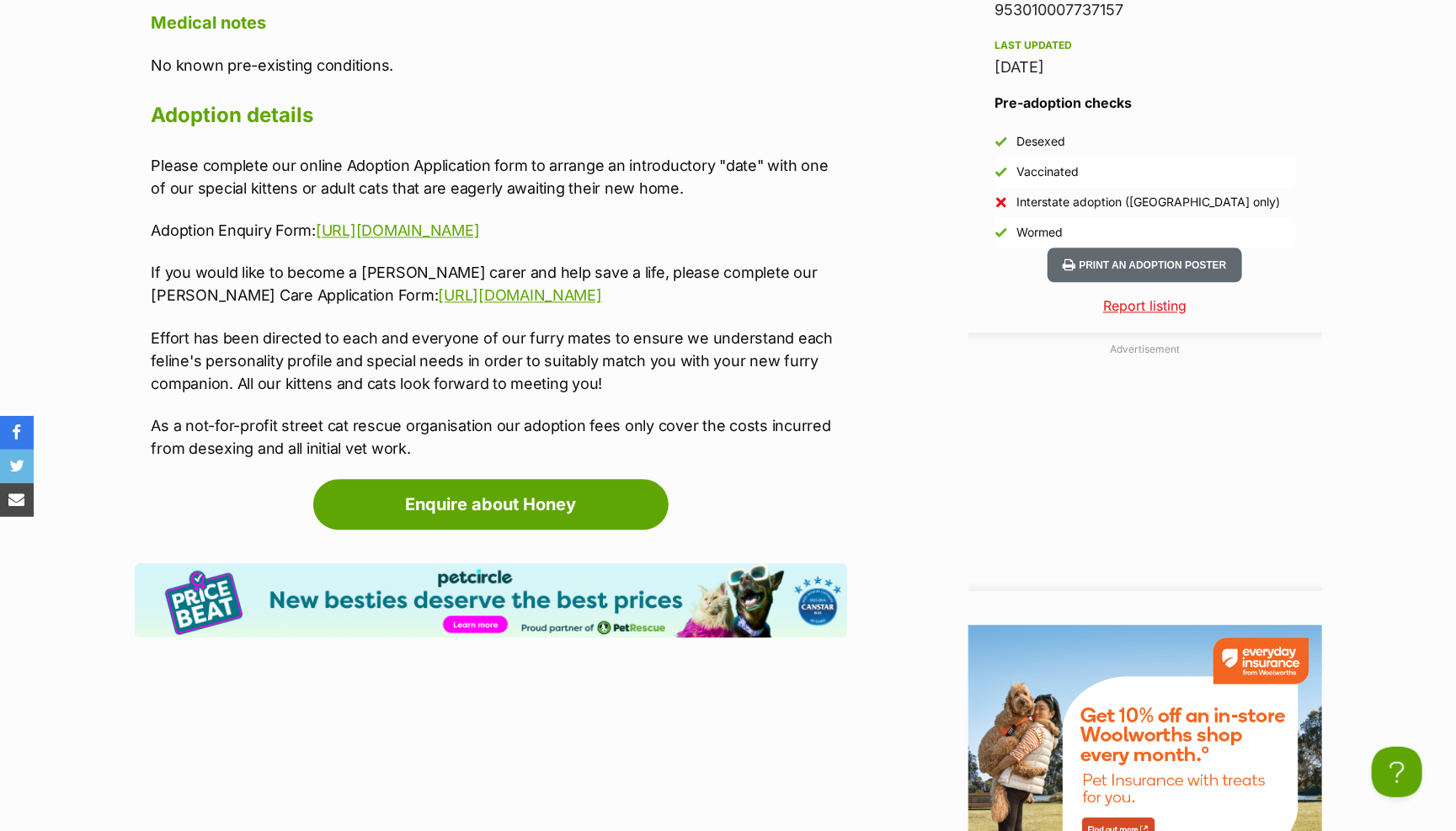
scroll to position [1987, 0]
